Goal: Task Accomplishment & Management: Use online tool/utility

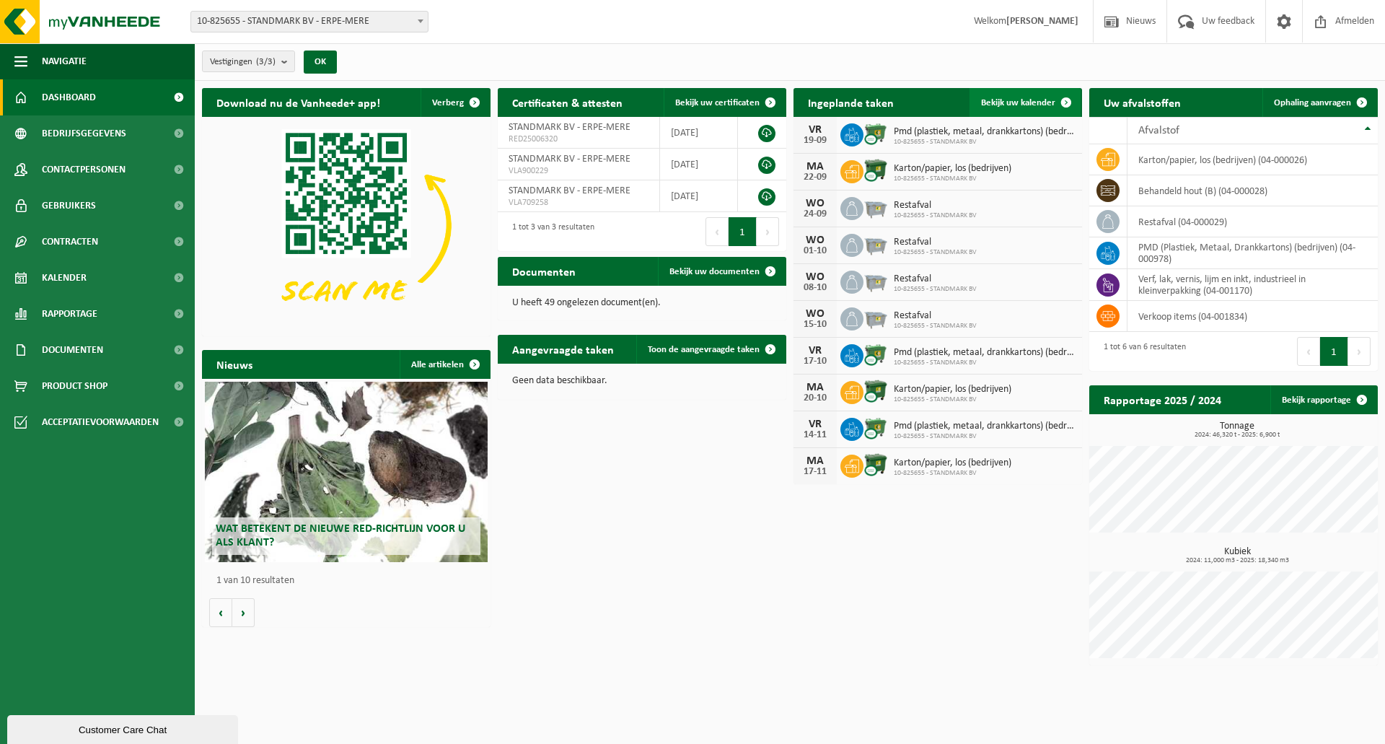
click at [1021, 98] on span "Bekijk uw kalender" at bounding box center [1018, 102] width 74 height 9
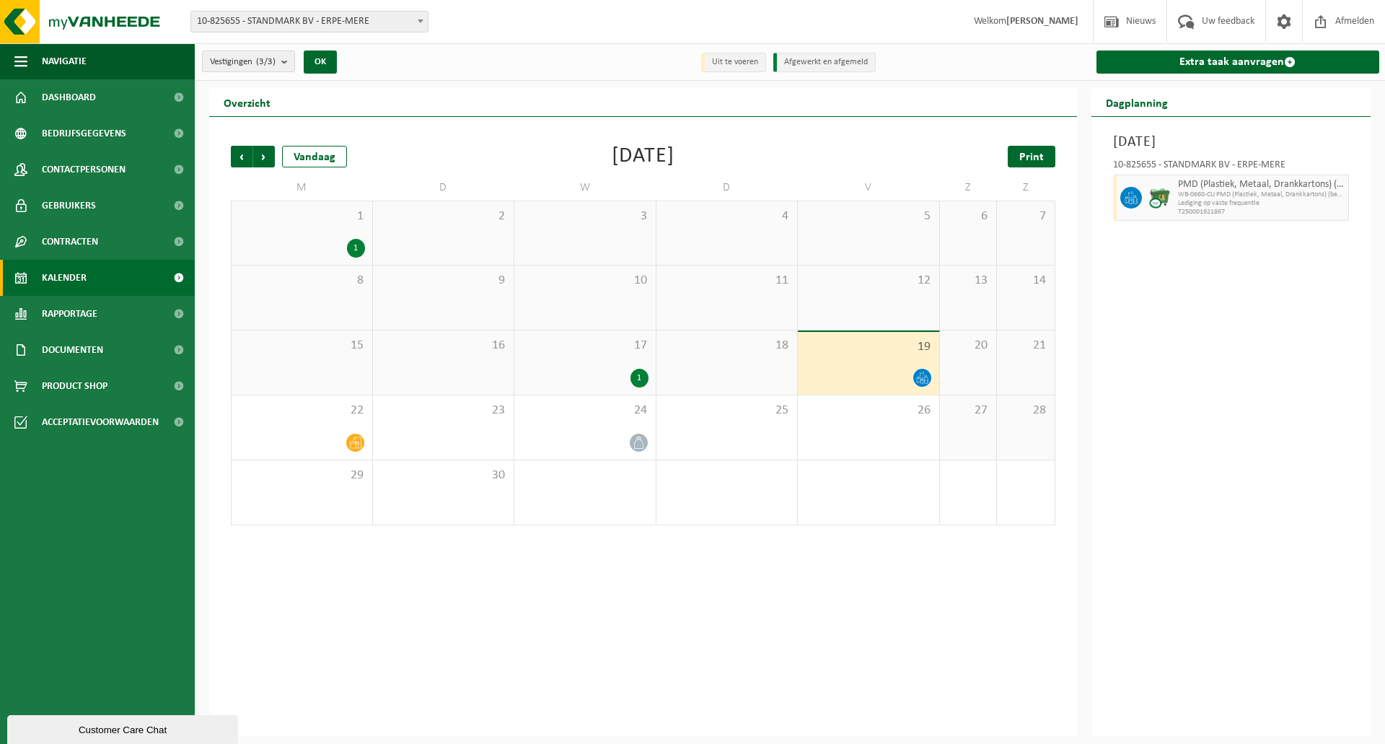
click at [1036, 151] on span "Print" at bounding box center [1031, 157] width 25 height 12
click at [268, 157] on span "Volgende" at bounding box center [264, 157] width 22 height 22
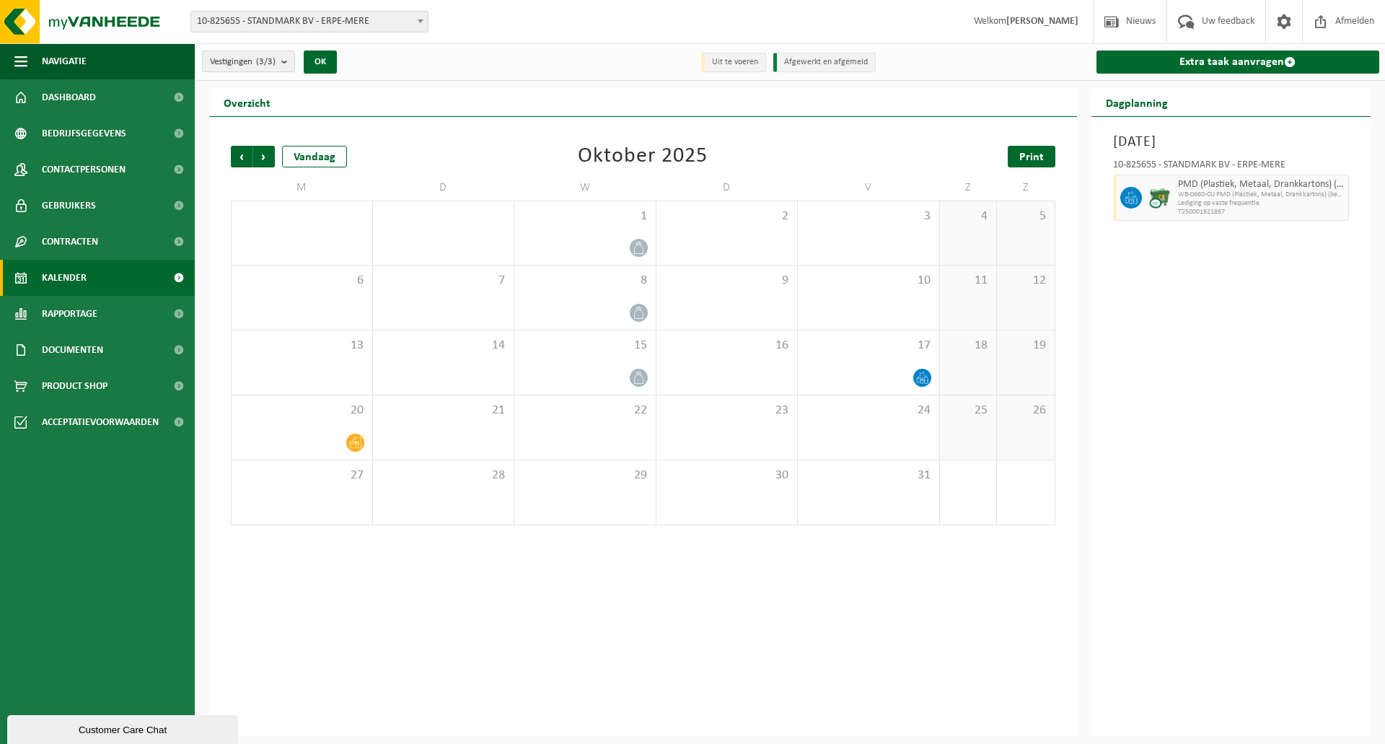
click at [1026, 157] on span "Print" at bounding box center [1031, 157] width 25 height 12
